Goal: Task Accomplishment & Management: Manage account settings

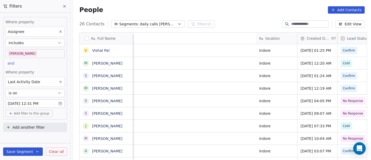
scroll to position [136, 296]
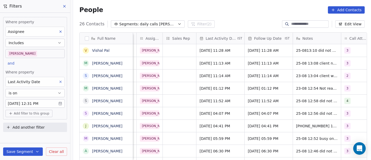
click at [211, 17] on div "People Add Contacts" at bounding box center [222, 10] width 298 height 20
click at [29, 53] on body "On2Cook India Pvt. Ltd. Contacts People Marketing Workflows Campaigns Sales Pip…" at bounding box center [185, 80] width 371 height 160
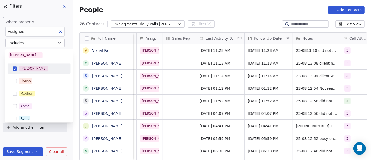
click at [32, 67] on div "[PERSON_NAME]" at bounding box center [42, 68] width 46 height 6
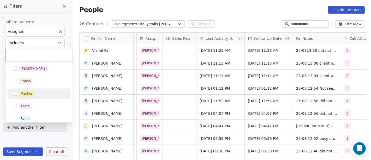
click at [41, 92] on div "Madhuri" at bounding box center [42, 93] width 46 height 6
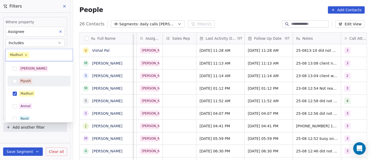
click at [148, 13] on html "On2Cook India Pvt. Ltd. Contacts People Marketing Workflows Campaigns Sales Pip…" at bounding box center [185, 80] width 371 height 160
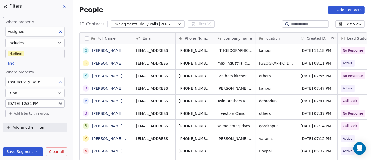
click at [41, 53] on body "On2Cook India Pvt. Ltd. Contacts People Marketing Workflows Campaigns Sales Pip…" at bounding box center [185, 80] width 371 height 160
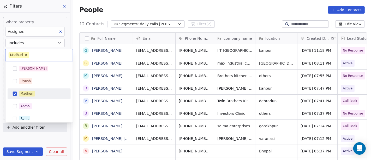
click at [34, 90] on div "Madhuri" at bounding box center [42, 93] width 46 height 6
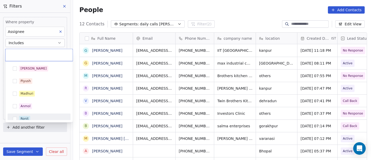
click at [32, 116] on div "Ronit" at bounding box center [42, 119] width 46 height 6
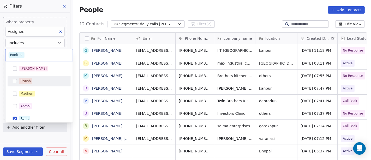
click at [153, 9] on html "On2Cook India Pvt. Ltd. Contacts People Marketing Workflows Campaigns Sales Pip…" at bounding box center [185, 80] width 371 height 160
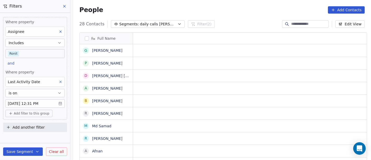
scroll to position [4, 4]
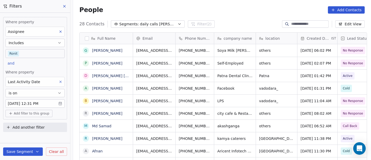
click at [53, 52] on body "On2Cook India Pvt. Ltd. Contacts People Marketing Workflows Campaigns Sales Pip…" at bounding box center [185, 80] width 371 height 160
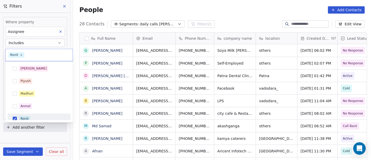
scroll to position [4, 0]
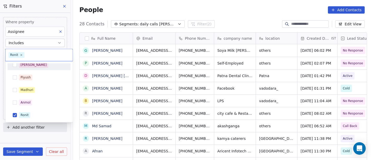
click at [41, 67] on div "[PERSON_NAME]" at bounding box center [42, 65] width 46 height 6
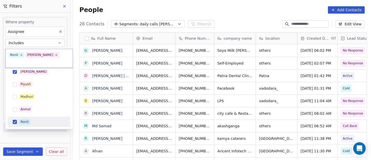
click at [33, 119] on div "Ronit" at bounding box center [39, 121] width 63 height 10
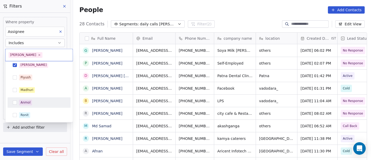
click at [212, 1] on html "On2Cook India Pvt. Ltd. Contacts People Marketing Workflows Campaigns Sales Pip…" at bounding box center [185, 80] width 371 height 160
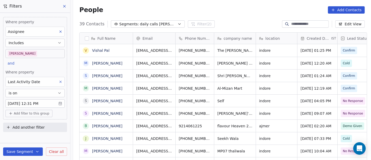
click at [230, 2] on div "People Add Contacts" at bounding box center [222, 10] width 298 height 20
click at [203, 3] on div "People Add Contacts" at bounding box center [222, 10] width 298 height 20
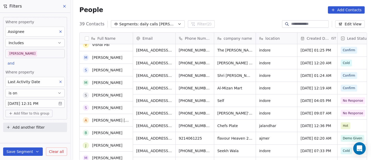
scroll to position [0, 0]
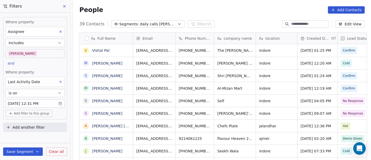
click at [221, 23] on div "39 Contacts Segments: daily calls [PERSON_NAME] (2) Edit View" at bounding box center [222, 24] width 298 height 8
click at [28, 111] on span "Add filter to this group" at bounding box center [31, 113] width 35 height 4
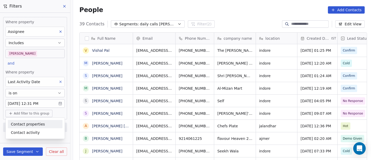
click at [31, 123] on span "Contact properties" at bounding box center [28, 123] width 34 height 5
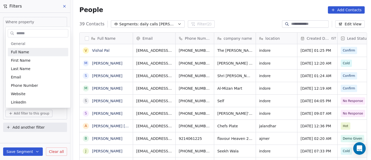
click at [31, 32] on input "text" at bounding box center [41, 33] width 53 height 8
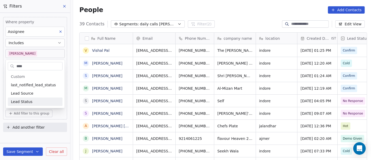
type input "****"
click at [37, 98] on div "Lead Status" at bounding box center [35, 101] width 55 height 8
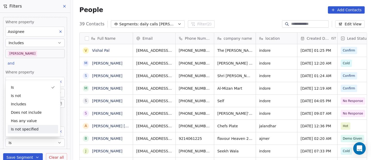
click at [21, 142] on button "Is" at bounding box center [34, 142] width 59 height 8
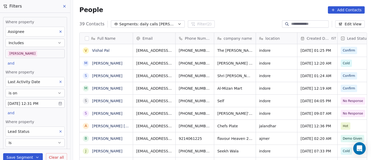
click at [21, 139] on button "Is" at bounding box center [34, 142] width 59 height 8
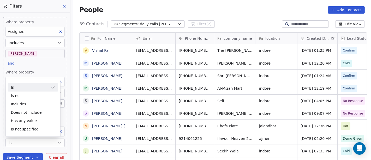
click at [47, 65] on div "Where property Assignee Includes [PERSON_NAME] and Where property Last Activity…" at bounding box center [35, 93] width 64 height 152
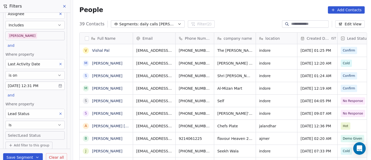
scroll to position [34, 0]
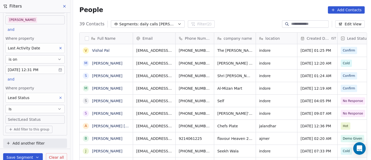
click at [25, 122] on body "On2Cook India Pvt. Ltd. Contacts People Marketing Workflows Campaigns Sales Pip…" at bounding box center [185, 80] width 371 height 160
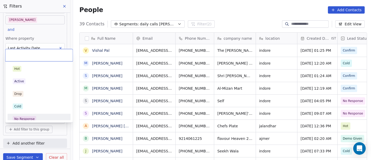
click at [25, 119] on div "No Response" at bounding box center [24, 118] width 20 height 5
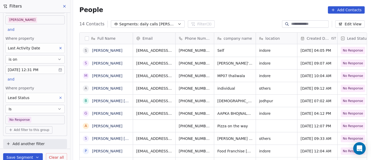
scroll to position [136, 296]
click at [215, 14] on div "People Add Contacts" at bounding box center [222, 10] width 298 height 20
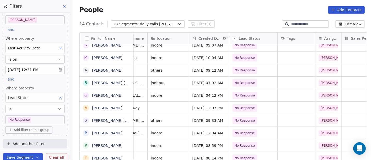
scroll to position [4, 0]
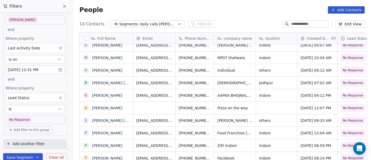
click at [60, 97] on icon at bounding box center [61, 98] width 2 height 2
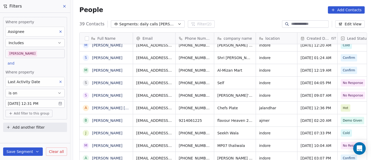
scroll to position [0, 0]
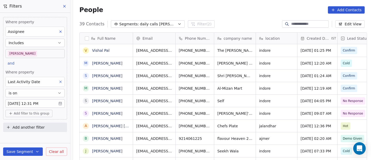
click at [226, 11] on div "People Add Contacts" at bounding box center [221, 9] width 285 height 7
click at [217, 4] on div "People Add Contacts" at bounding box center [222, 10] width 298 height 20
click at [238, 11] on div "People Add Contacts" at bounding box center [221, 9] width 285 height 7
click at [237, 8] on div "People Add Contacts" at bounding box center [221, 9] width 285 height 7
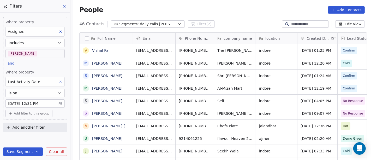
click at [46, 50] on body "On2Cook India Pvt. Ltd. Contacts People Marketing Workflows Campaigns Sales Pip…" at bounding box center [185, 80] width 371 height 160
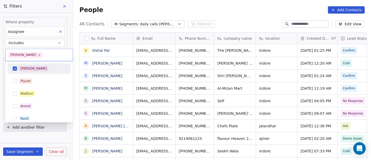
click at [39, 72] on div "[PERSON_NAME]" at bounding box center [39, 68] width 59 height 8
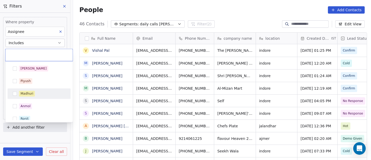
click at [37, 94] on div "Madhuri" at bounding box center [42, 93] width 46 height 6
click at [179, 3] on html "On2Cook India Pvt. Ltd. Contacts People Marketing Workflows Campaigns Sales Pip…" at bounding box center [185, 80] width 371 height 160
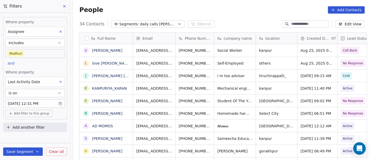
scroll to position [136, 296]
click at [46, 54] on body "On2Cook India Pvt. Ltd. Contacts People Marketing Workflows Campaigns Sales Pip…" at bounding box center [185, 80] width 371 height 160
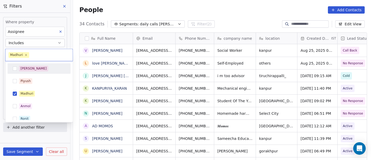
click at [47, 72] on div "[PERSON_NAME]" at bounding box center [39, 68] width 59 height 8
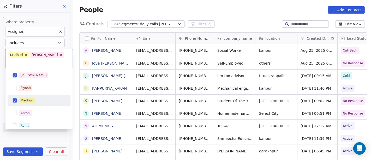
click at [47, 97] on div "Madhuri" at bounding box center [42, 100] width 46 height 6
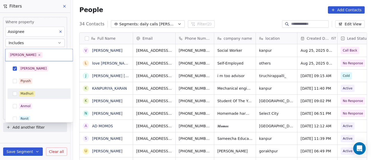
click at [252, 15] on html "On2Cook India Pvt. Ltd. Contacts People Marketing Workflows Campaigns Sales Pip…" at bounding box center [185, 80] width 371 height 160
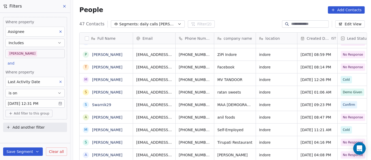
scroll to position [4, 0]
click at [226, 16] on div "People Add Contacts" at bounding box center [222, 10] width 298 height 20
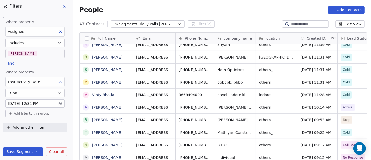
scroll to position [414, 0]
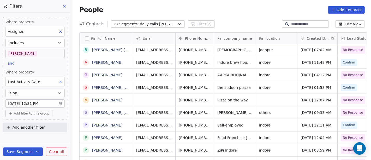
click at [228, 14] on div "People Add Contacts" at bounding box center [222, 10] width 298 height 20
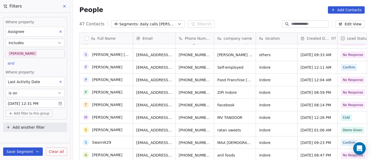
scroll to position [356, 0]
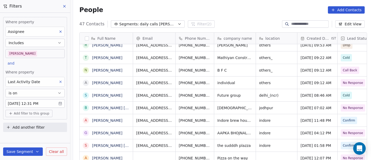
click at [215, 7] on div "People Add Contacts" at bounding box center [221, 9] width 285 height 7
click at [217, 12] on div "People Add Contacts" at bounding box center [221, 9] width 285 height 7
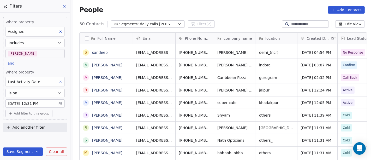
click at [25, 124] on span "Add another filter" at bounding box center [29, 126] width 32 height 5
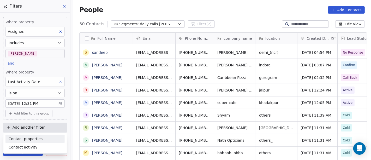
click at [23, 138] on span "Contact properties" at bounding box center [26, 138] width 34 height 5
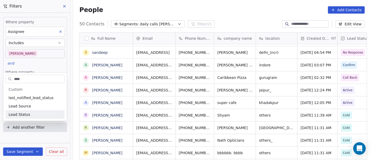
type input "****"
click at [24, 116] on span "Lead Status" at bounding box center [20, 114] width 22 height 5
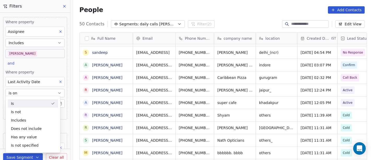
click at [30, 102] on div "Is" at bounding box center [33, 103] width 50 height 8
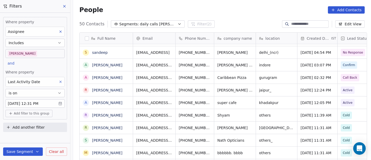
scroll to position [0, 0]
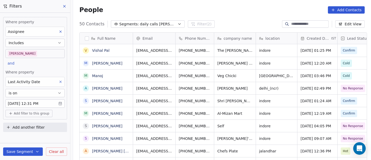
click at [37, 103] on body "On2Cook India Pvt. Ltd. Contacts People Marketing Workflows Campaigns Sales Pip…" at bounding box center [185, 80] width 371 height 160
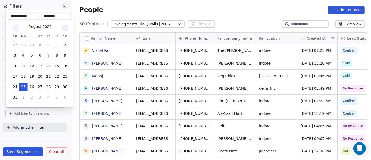
click at [45, 137] on html "On2Cook India Pvt. Ltd. Contacts People Marketing Workflows Campaigns Sales Pip…" at bounding box center [185, 80] width 371 height 160
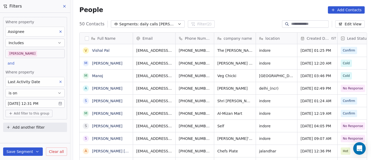
click at [32, 83] on span "Last Activity Date" at bounding box center [24, 82] width 32 height 4
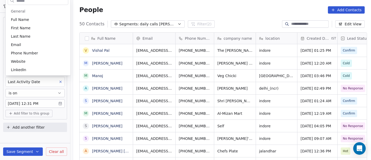
scroll to position [205, 0]
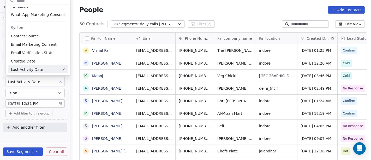
click at [33, 136] on html "On2Cook India Pvt. Ltd. Contacts People Marketing Workflows Campaigns Sales Pip…" at bounding box center [185, 80] width 371 height 160
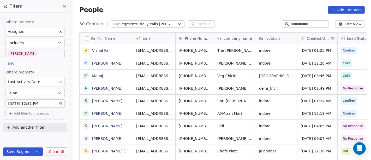
click at [26, 114] on span "Add filter to this group" at bounding box center [31, 113] width 35 height 4
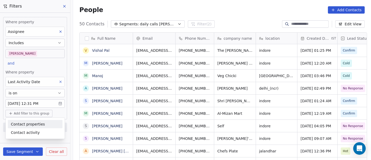
click at [32, 124] on span "Contact properties" at bounding box center [28, 123] width 34 height 5
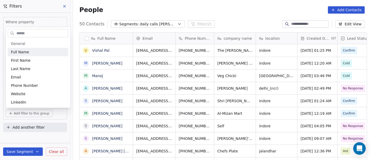
click at [29, 35] on input "text" at bounding box center [41, 33] width 53 height 8
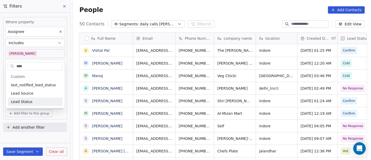
type input "****"
click at [36, 102] on div "Lead Status" at bounding box center [35, 101] width 49 height 5
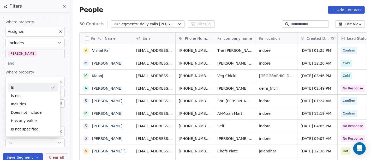
click at [35, 60] on div "Where property Assignee Includes [PERSON_NAME] and Where property Last Activity…" at bounding box center [35, 93] width 64 height 152
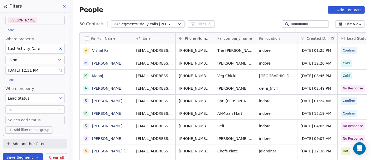
scroll to position [34, 0]
click at [27, 117] on body "On2Cook India Pvt. Ltd. Contacts People Marketing Workflows Campaigns Sales Pip…" at bounding box center [185, 80] width 371 height 160
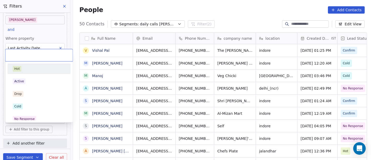
click at [27, 68] on div "Hot" at bounding box center [39, 69] width 53 height 6
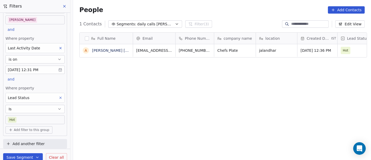
scroll to position [136, 296]
click at [37, 120] on body "On2Cook India Pvt. Ltd. Contacts People Marketing Workflows Campaigns Sales Pip…" at bounding box center [185, 80] width 371 height 160
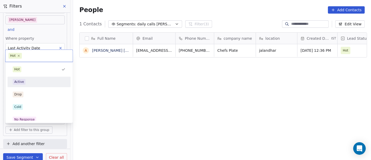
click at [40, 80] on div "Active" at bounding box center [39, 82] width 53 height 6
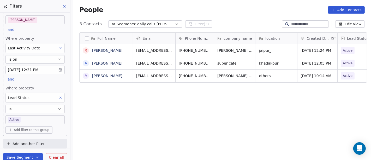
click at [32, 120] on body "On2Cook India Pvt. Ltd. Contacts People Marketing Workflows Campaigns Sales Pip…" at bounding box center [185, 80] width 371 height 160
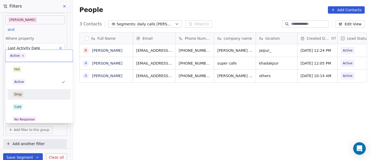
click at [47, 94] on div "Drop" at bounding box center [39, 94] width 53 height 6
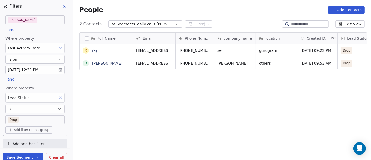
click at [48, 119] on body "On2Cook India Pvt. Ltd. Contacts People Marketing Workflows Campaigns Sales Pip…" at bounding box center [185, 80] width 371 height 160
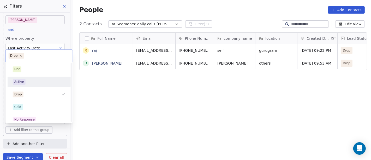
scroll to position [29, 0]
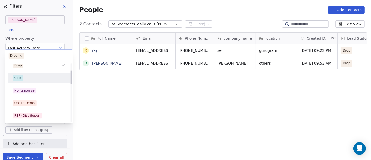
click at [35, 77] on div "Cold" at bounding box center [39, 78] width 53 height 6
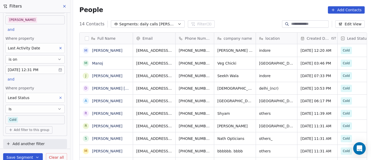
scroll to position [136, 296]
click at [45, 119] on body "On2Cook India Pvt. Ltd. Contacts People Marketing Workflows Campaigns Sales Pip…" at bounding box center [185, 80] width 371 height 160
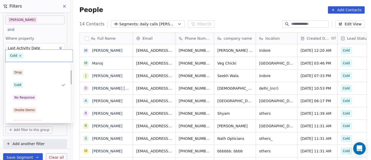
scroll to position [29, 0]
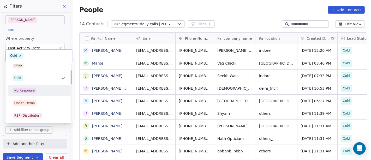
click at [34, 88] on span "No Response" at bounding box center [24, 90] width 23 height 6
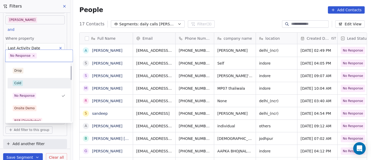
scroll to position [33, 0]
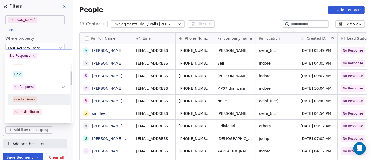
click at [36, 101] on div "Onsite Demo" at bounding box center [39, 99] width 53 height 6
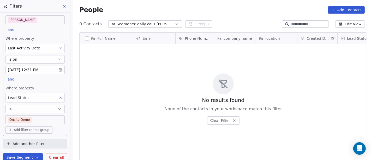
scroll to position [136, 296]
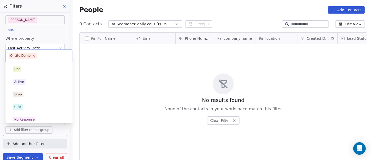
click at [42, 119] on body "On2Cook India Pvt. Ltd. Contacts People Marketing Workflows Campaigns Sales Pip…" at bounding box center [185, 80] width 371 height 160
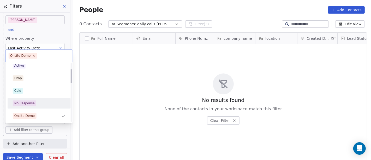
scroll to position [45, 0]
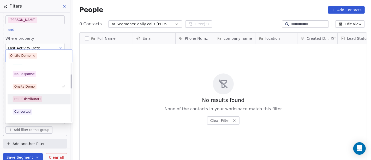
click at [38, 99] on div "RSP (Distributor)" at bounding box center [27, 98] width 26 height 5
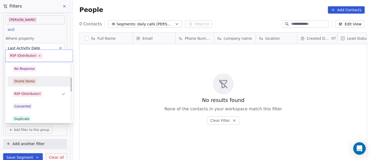
scroll to position [58, 0]
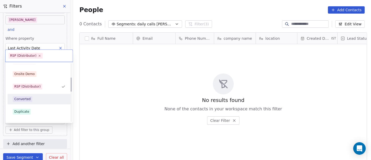
click at [34, 100] on div "Converted" at bounding box center [39, 99] width 53 height 6
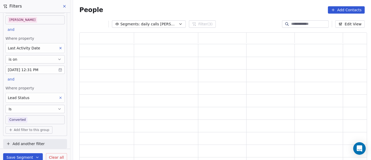
scroll to position [4, 4]
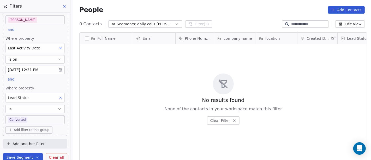
click at [33, 118] on body "On2Cook India Pvt. Ltd. Contacts People Marketing Workflows Campaigns Sales Pip…" at bounding box center [185, 80] width 371 height 160
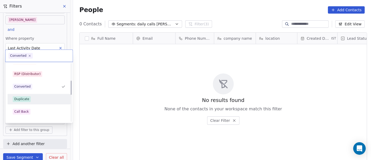
click at [35, 95] on div "Duplicate" at bounding box center [39, 99] width 59 height 8
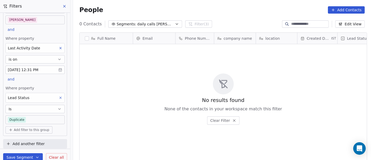
click at [34, 117] on body "On2Cook India Pvt. Ltd. Contacts People Marketing Workflows Campaigns Sales Pip…" at bounding box center [185, 80] width 371 height 160
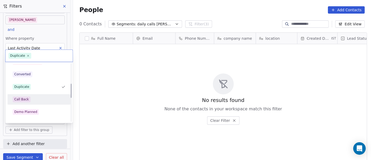
click at [32, 98] on div "Call Back" at bounding box center [39, 99] width 53 height 6
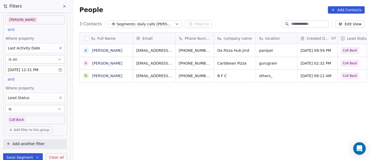
click at [42, 119] on body "On2Cook India Pvt. Ltd. Contacts People Marketing Workflows Campaigns Sales Pip…" at bounding box center [185, 80] width 371 height 160
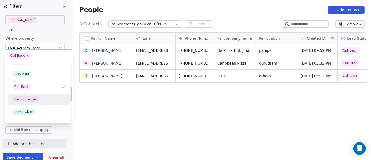
click at [40, 97] on div "Demo Planned" at bounding box center [39, 99] width 53 height 6
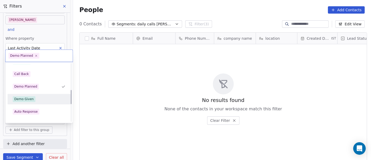
click at [33, 99] on span "Demo Given" at bounding box center [24, 99] width 22 height 6
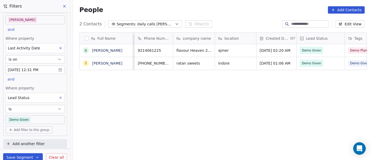
click at [42, 114] on body "On2Cook India Pvt. Ltd. Contacts People Marketing Workflows Campaigns Sales Pip…" at bounding box center [185, 80] width 371 height 160
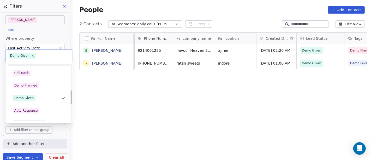
scroll to position [120, 0]
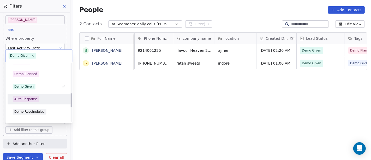
click at [40, 101] on div "Auto Response" at bounding box center [39, 99] width 53 height 6
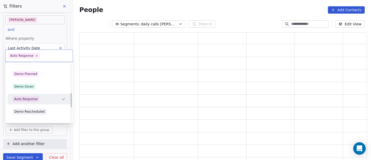
scroll to position [124, 283]
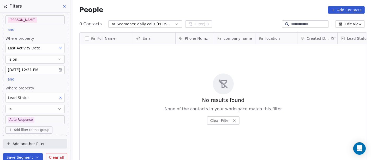
click at [42, 119] on body "On2Cook India Pvt. Ltd. Contacts People Marketing Workflows Campaigns Sales Pip…" at bounding box center [185, 80] width 371 height 160
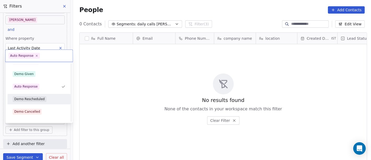
scroll to position [162, 0]
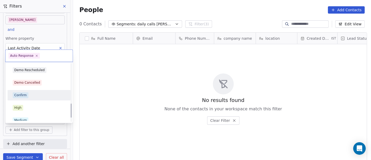
click at [39, 99] on div "Confirm" at bounding box center [39, 95] width 63 height 10
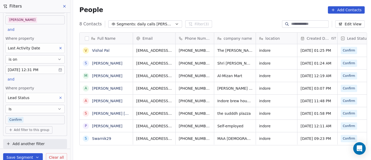
scroll to position [136, 296]
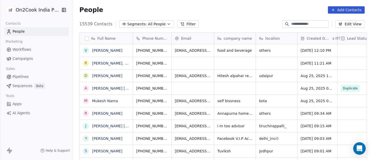
click at [291, 23] on input at bounding box center [309, 23] width 37 height 5
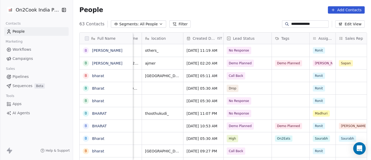
scroll to position [0, 115]
type input "**********"
click at [252, 62] on span "Demo Planned" at bounding box center [242, 62] width 32 height 7
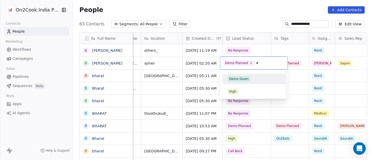
scroll to position [0, 0]
type input "*"
click at [253, 75] on div "Demo Given" at bounding box center [253, 79] width 59 height 8
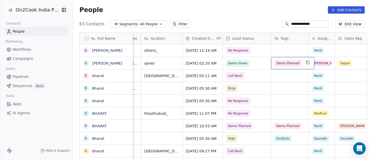
click at [286, 64] on span "Demo Planned" at bounding box center [287, 63] width 27 height 6
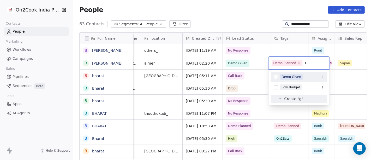
type input "*"
click at [290, 73] on div "Demo Given" at bounding box center [299, 76] width 57 height 8
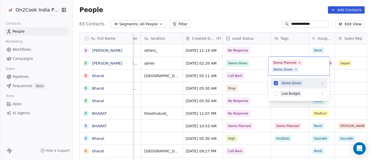
click at [250, 14] on html "**********" at bounding box center [185, 80] width 371 height 160
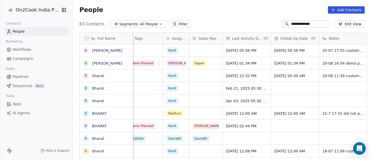
scroll to position [0, 261]
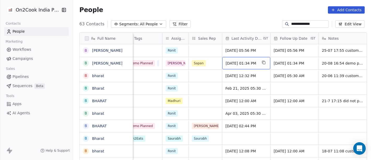
click at [239, 58] on div "Aug 20, 2025 01:34 PM" at bounding box center [246, 63] width 48 height 12
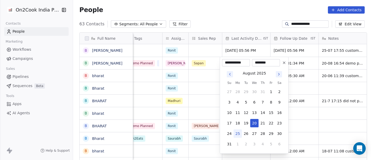
click at [236, 133] on button "25" at bounding box center [237, 133] width 8 height 8
type input "**********"
click at [212, 20] on html "**********" at bounding box center [185, 80] width 371 height 160
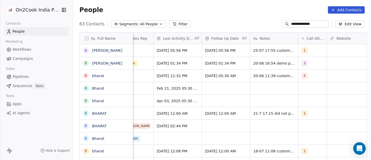
scroll to position [0, 337]
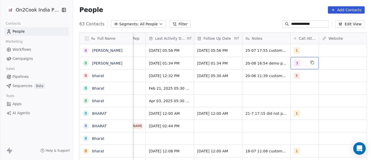
click at [297, 61] on div "3" at bounding box center [300, 63] width 12 height 6
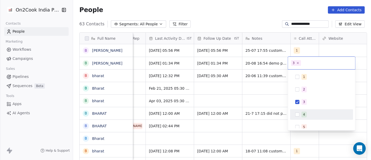
click at [302, 112] on span "4" at bounding box center [303, 114] width 5 height 6
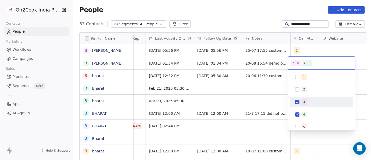
click at [299, 99] on div "3" at bounding box center [321, 102] width 59 height 8
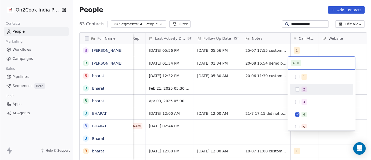
click at [228, 19] on html "**********" at bounding box center [185, 80] width 371 height 160
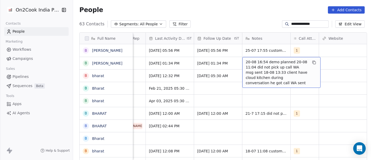
click at [261, 61] on span "20-08 16:54 demo planned 20-08 11:04 did not pick up call WA msg sent 18-08 13:…" at bounding box center [277, 72] width 62 height 26
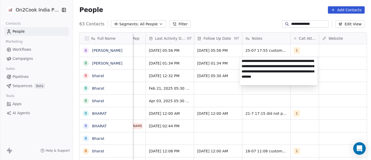
type textarea "**********"
click at [296, 23] on html "**********" at bounding box center [185, 80] width 371 height 160
click at [296, 23] on input "**********" at bounding box center [309, 23] width 37 height 5
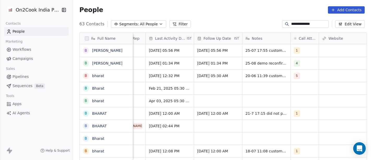
click at [296, 23] on input "**********" at bounding box center [309, 23] width 37 height 5
paste input
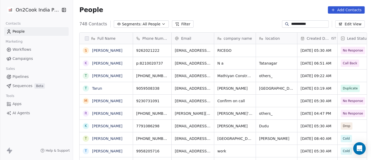
scroll to position [136, 296]
click at [203, 1] on div "People Add Contacts" at bounding box center [222, 10] width 298 height 20
click at [308, 21] on input "**********" at bounding box center [309, 23] width 37 height 5
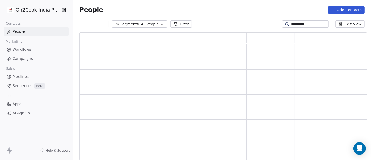
scroll to position [124, 283]
type input "**********"
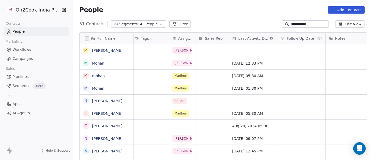
scroll to position [0, 255]
click at [240, 49] on div "grid" at bounding box center [252, 50] width 48 height 13
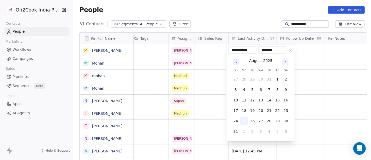
click at [243, 122] on button "25" at bounding box center [244, 121] width 8 height 8
click at [232, 13] on html "**********" at bounding box center [185, 80] width 371 height 160
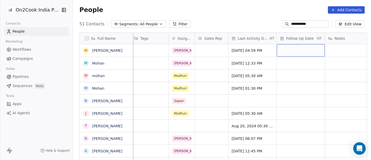
click at [285, 45] on div "grid" at bounding box center [301, 50] width 48 height 13
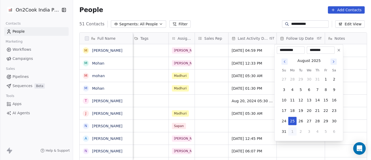
click at [292, 128] on button "1" at bounding box center [292, 131] width 8 height 8
type input "**********"
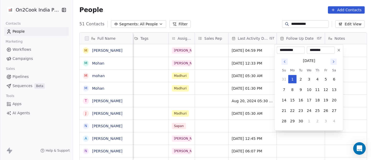
click at [230, 14] on html "**********" at bounding box center [185, 80] width 371 height 160
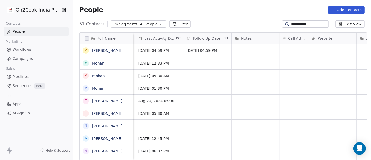
scroll to position [0, 350]
click at [281, 48] on div "grid" at bounding box center [292, 50] width 28 height 13
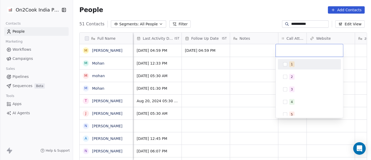
click at [291, 66] on div "1" at bounding box center [292, 64] width 2 height 5
click at [253, 11] on html "**********" at bounding box center [185, 80] width 371 height 160
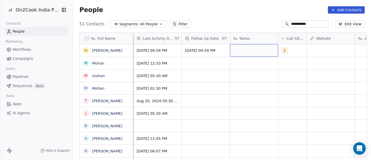
click at [265, 47] on div "grid" at bounding box center [254, 50] width 48 height 13
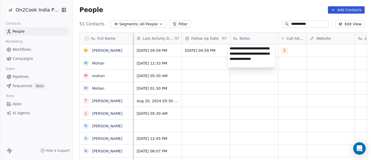
type textarea "**********"
click at [244, 92] on html "**********" at bounding box center [185, 80] width 371 height 160
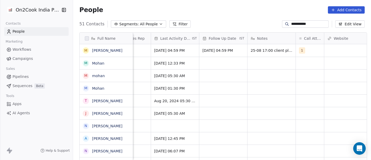
scroll to position [0, 330]
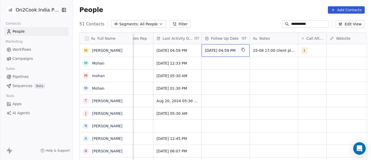
click at [222, 56] on div "01/09/2025 04:59 PM" at bounding box center [226, 50] width 48 height 13
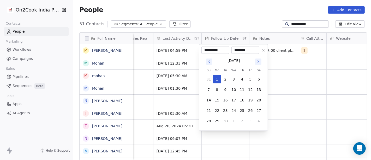
click at [260, 61] on icon "Go to next month" at bounding box center [258, 61] width 4 height 4
click at [258, 61] on icon "Go to next month" at bounding box center [258, 62] width 1 height 2
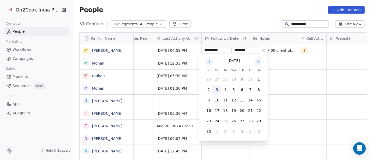
click at [214, 88] on button "3" at bounding box center [217, 89] width 8 height 8
type input "**********"
click at [294, 92] on html "**********" at bounding box center [185, 80] width 371 height 160
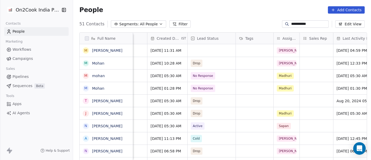
scroll to position [0, 149]
click at [218, 49] on div "grid" at bounding box center [212, 50] width 48 height 13
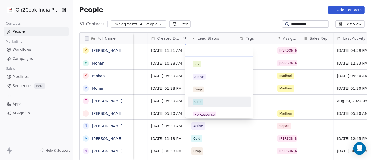
click at [216, 98] on div "Cold" at bounding box center [219, 102] width 59 height 8
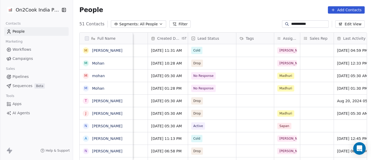
click at [301, 24] on input "**********" at bounding box center [309, 23] width 37 height 5
paste input "****"
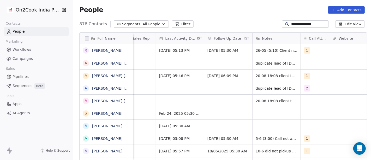
scroll to position [0, 328]
type input "**********"
click at [198, 75] on icon "grid" at bounding box center [197, 75] width 2 height 2
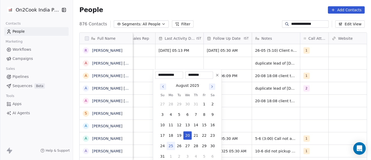
click at [170, 144] on button "25" at bounding box center [171, 145] width 8 height 8
type input "**********"
click at [284, 124] on html "**********" at bounding box center [185, 80] width 371 height 160
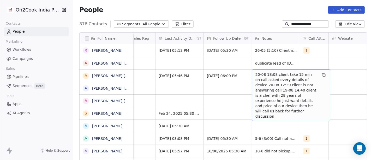
click at [266, 76] on span "20-08 18:08 client take 15 min on call asked every details of device 20-08 12:3…" at bounding box center [286, 95] width 62 height 47
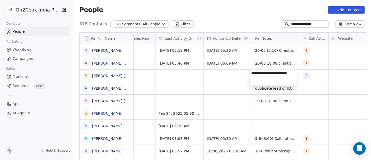
click at [216, 92] on html "**********" at bounding box center [185, 80] width 371 height 160
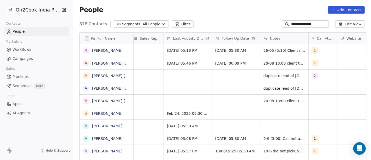
scroll to position [0, 320]
click at [312, 63] on span "1" at bounding box center [315, 63] width 6 height 6
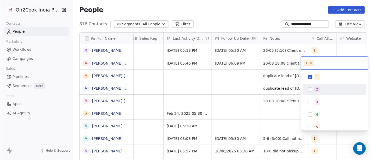
click at [314, 87] on span "2" at bounding box center [316, 89] width 5 height 6
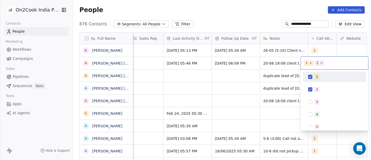
click at [311, 78] on button "Suggestions" at bounding box center [310, 77] width 4 height 4
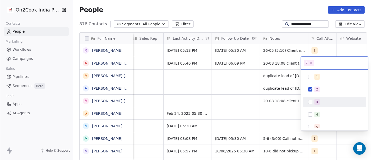
click at [311, 100] on button "Suggestions" at bounding box center [310, 102] width 4 height 4
click at [259, 85] on html "**********" at bounding box center [185, 80] width 371 height 160
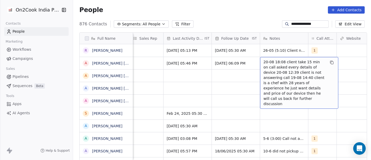
click at [285, 63] on span "20-08 18:08 client take 15 min on call asked every details of device 20-08 12:3…" at bounding box center [294, 82] width 62 height 47
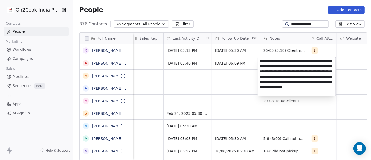
type textarea "**********"
click at [223, 104] on html "**********" at bounding box center [185, 80] width 371 height 160
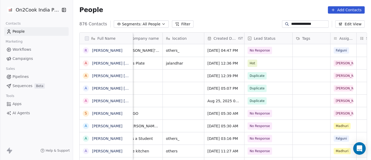
scroll to position [0, 40]
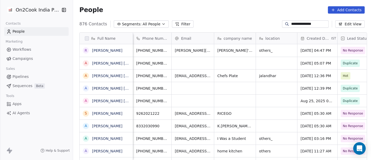
scroll to position [136, 296]
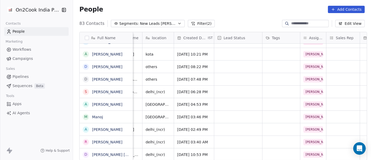
scroll to position [4, 0]
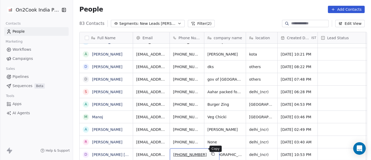
click at [212, 153] on icon "grid" at bounding box center [213, 154] width 2 height 2
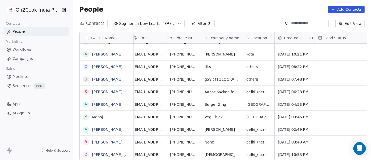
scroll to position [4, 3]
click at [208, 151] on icon "grid" at bounding box center [210, 153] width 4 height 4
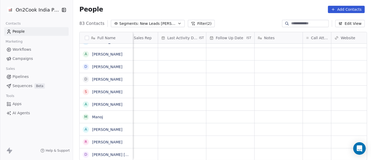
scroll to position [4, 323]
click at [292, 151] on div "grid" at bounding box center [300, 154] width 28 height 12
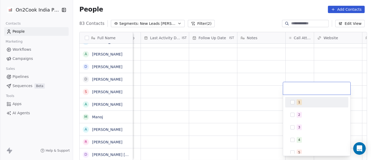
click at [291, 103] on button "Suggestions" at bounding box center [292, 102] width 4 height 4
click at [221, 84] on html "On2Cook India Pvt. Ltd. Contacts People Marketing Workflows Campaigns Sales Pip…" at bounding box center [185, 80] width 371 height 160
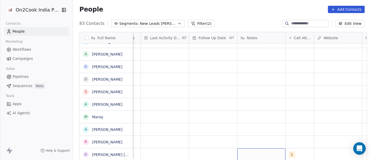
click at [251, 150] on div "grid" at bounding box center [261, 154] width 48 height 12
type textarea "**********"
click at [274, 109] on html "On2Cook India Pvt. Ltd. Contacts People Marketing Workflows Campaigns Sales Pip…" at bounding box center [185, 80] width 371 height 160
click at [149, 148] on div "grid" at bounding box center [165, 154] width 48 height 12
click at [159, 150] on div "grid" at bounding box center [165, 154] width 48 height 12
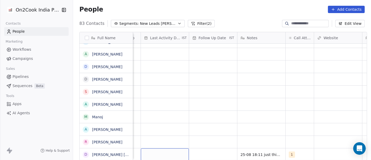
click at [159, 150] on div "grid" at bounding box center [165, 154] width 48 height 12
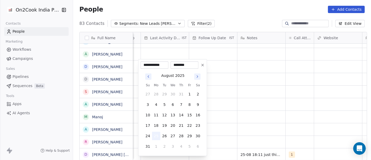
click at [156, 135] on button "25" at bounding box center [156, 135] width 8 height 8
click at [273, 117] on html "On2Cook India Pvt. Ltd. Contacts People Marketing Workflows Campaigns Sales Pip…" at bounding box center [185, 80] width 371 height 160
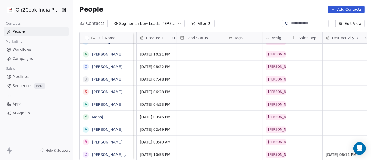
scroll to position [4, 134]
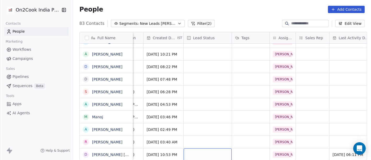
click at [211, 148] on div "grid" at bounding box center [208, 154] width 48 height 12
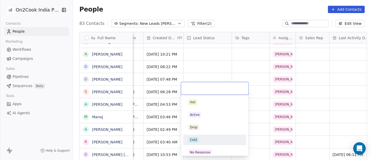
click at [191, 140] on div "Cold" at bounding box center [193, 139] width 7 height 5
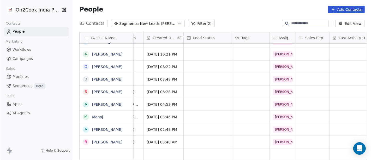
scroll to position [4, 0]
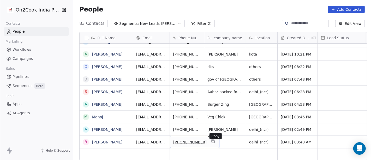
click at [211, 139] on icon "grid" at bounding box center [213, 141] width 4 height 4
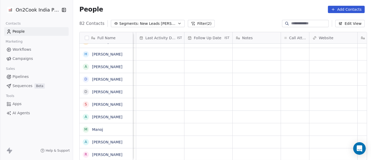
scroll to position [4, 328]
click at [287, 148] on div "grid" at bounding box center [294, 154] width 28 height 12
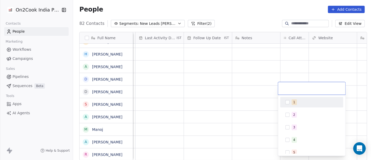
click at [285, 104] on div "1" at bounding box center [311, 102] width 59 height 8
click at [261, 96] on html "On2Cook India Pvt. Ltd. Contacts People Marketing Workflows Campaigns Sales Pip…" at bounding box center [185, 80] width 371 height 160
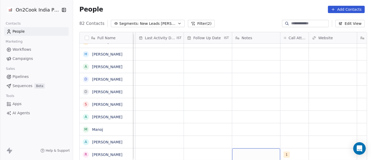
click at [249, 152] on div "grid" at bounding box center [256, 154] width 48 height 12
type textarea "**********"
click at [199, 101] on html "On2Cook India Pvt. Ltd. Contacts People Marketing Workflows Campaigns Sales Pip…" at bounding box center [185, 80] width 371 height 160
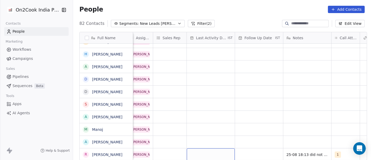
click at [200, 148] on div "grid" at bounding box center [211, 154] width 48 height 12
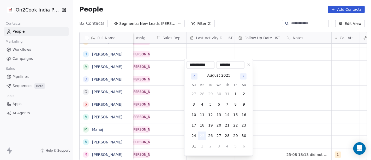
click at [199, 135] on button "25" at bounding box center [202, 135] width 8 height 8
click at [267, 127] on html "On2Cook India Pvt. Ltd. Contacts People Marketing Workflows Campaigns Sales Pip…" at bounding box center [185, 80] width 371 height 160
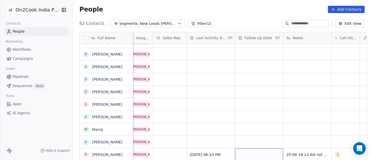
click at [258, 151] on div "grid" at bounding box center [259, 154] width 48 height 12
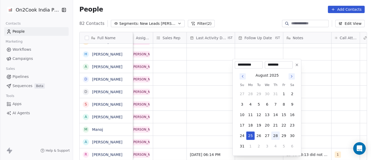
click at [275, 134] on button "28" at bounding box center [275, 135] width 8 height 8
click at [249, 147] on button "1" at bounding box center [250, 146] width 8 height 8
type input "**********"
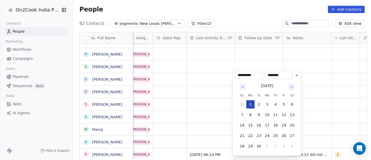
click at [248, 103] on button "1" at bounding box center [250, 104] width 8 height 8
click at [311, 113] on html "On2Cook India Pvt. Ltd. Contacts People Marketing Workflows Campaigns Sales Pip…" at bounding box center [185, 80] width 371 height 160
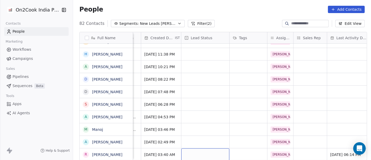
scroll to position [4, 136]
click at [212, 148] on div "grid" at bounding box center [206, 154] width 48 height 12
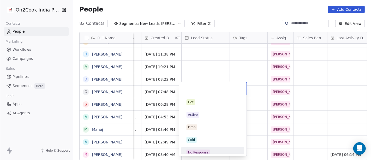
click at [193, 152] on div "No Response" at bounding box center [198, 152] width 20 height 5
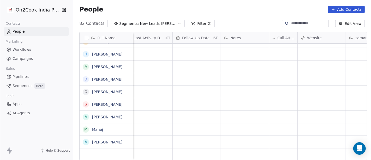
scroll to position [4, 339]
click at [272, 138] on div "grid" at bounding box center [283, 141] width 28 height 12
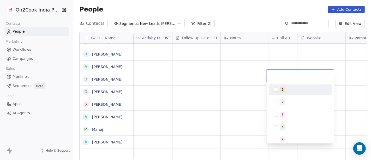
click at [277, 93] on div "1" at bounding box center [299, 89] width 59 height 8
click at [245, 86] on html "On2Cook India Pvt. Ltd. Contacts People Marketing Workflows Campaigns Sales Pip…" at bounding box center [185, 80] width 371 height 160
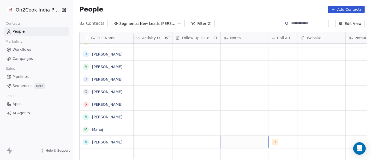
click at [242, 135] on div "grid" at bounding box center [245, 141] width 48 height 12
type textarea "**********"
click at [206, 113] on html "On2Cook India Pvt. Ltd. Contacts People Marketing Workflows Campaigns Sales Pip…" at bounding box center [185, 80] width 371 height 160
click at [197, 135] on div "grid" at bounding box center [196, 141] width 48 height 12
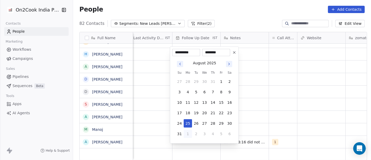
click at [188, 135] on button "1" at bounding box center [188, 133] width 8 height 8
type input "**********"
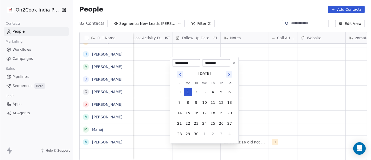
click at [276, 116] on html "On2Cook India Pvt. Ltd. Contacts People Marketing Workflows Campaigns Sales Pip…" at bounding box center [185, 80] width 371 height 160
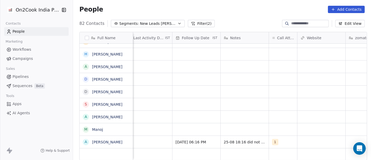
scroll to position [4, 233]
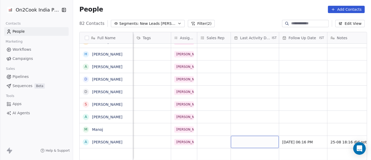
click at [256, 137] on div "grid" at bounding box center [255, 141] width 48 height 12
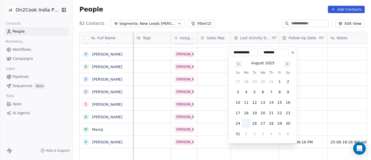
click at [246, 123] on button "25" at bounding box center [246, 123] width 8 height 8
click at [325, 116] on html "On2Cook India Pvt. Ltd. Contacts People Marketing Workflows Campaigns Sales Pip…" at bounding box center [185, 80] width 371 height 160
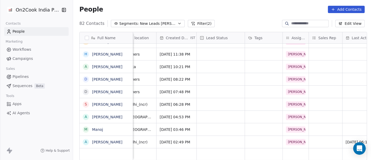
scroll to position [4, 121]
click at [214, 139] on div "grid" at bounding box center [221, 141] width 48 height 12
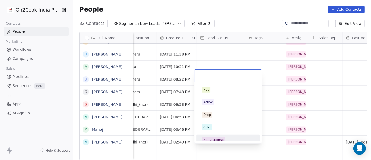
click at [219, 138] on div "No Response" at bounding box center [213, 139] width 20 height 5
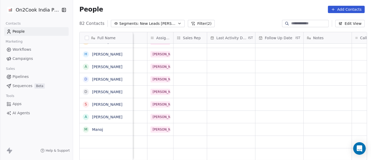
scroll to position [4, 293]
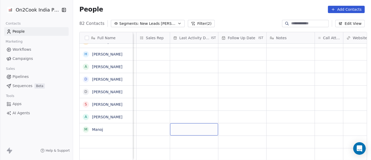
click at [193, 123] on div "grid" at bounding box center [194, 129] width 48 height 12
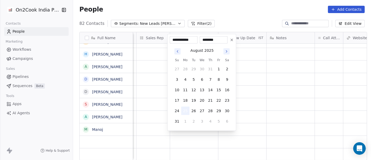
click at [186, 111] on button "25" at bounding box center [185, 110] width 8 height 8
click at [242, 11] on html "On2Cook India Pvt. Ltd. Contacts People Marketing Workflows Campaigns Sales Pip…" at bounding box center [185, 80] width 371 height 160
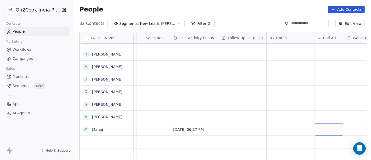
click at [322, 126] on div "grid" at bounding box center [329, 129] width 28 height 12
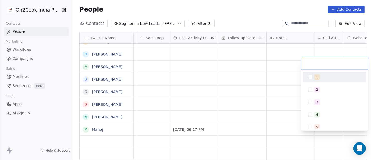
click at [316, 77] on div "1" at bounding box center [317, 77] width 2 height 5
click at [258, 21] on html "On2Cook India Pvt. Ltd. Contacts People Marketing Workflows Campaigns Sales Pip…" at bounding box center [185, 80] width 371 height 160
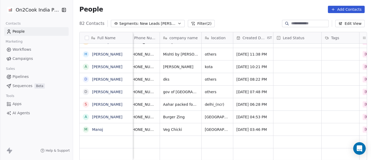
scroll to position [4, 0]
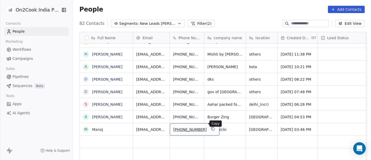
click at [212, 128] on icon "grid" at bounding box center [213, 129] width 2 height 2
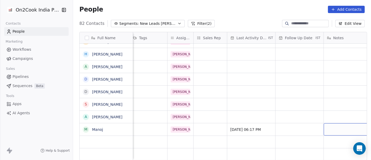
scroll to position [4, 246]
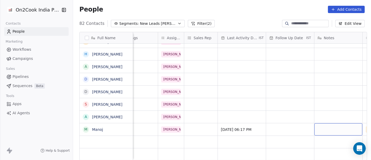
click at [331, 123] on div "grid" at bounding box center [338, 129] width 48 height 12
type textarea "**********"
click at [290, 128] on html "On2Cook India Pvt. Ltd. Contacts People Marketing Workflows Campaigns Sales Pip…" at bounding box center [185, 80] width 371 height 160
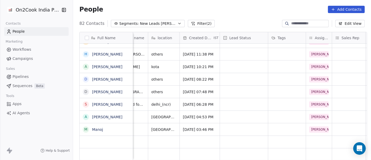
scroll to position [4, 98]
click at [225, 124] on div "grid" at bounding box center [244, 129] width 48 height 12
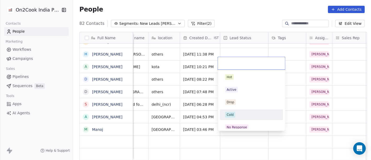
click at [239, 114] on div "Cold" at bounding box center [251, 115] width 53 height 6
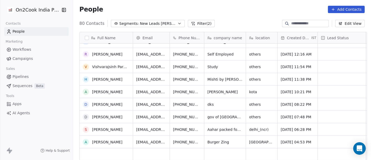
scroll to position [885, 0]
